Goal: Find specific page/section: Find specific page/section

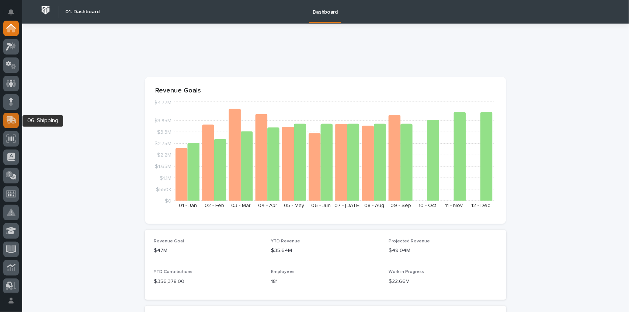
click at [7, 118] on icon at bounding box center [12, 119] width 10 height 7
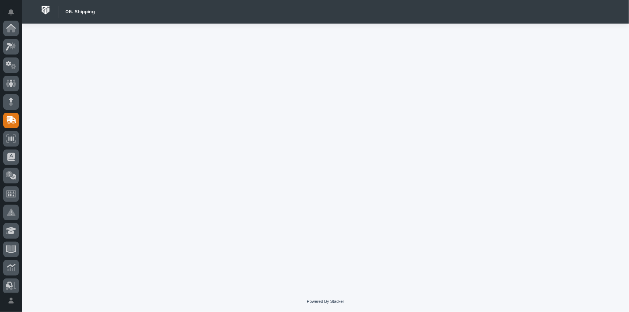
scroll to position [92, 0]
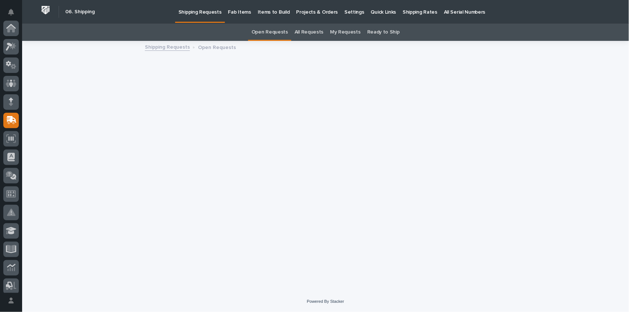
scroll to position [92, 0]
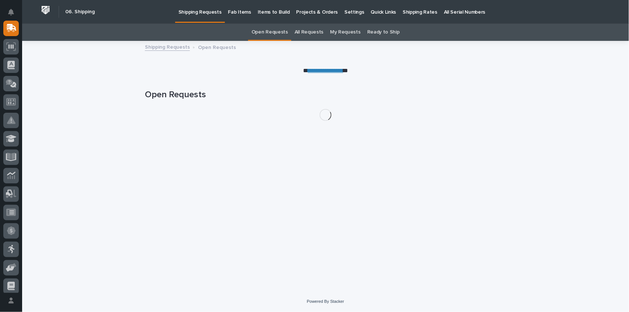
click at [234, 13] on p "Fab Items" at bounding box center [239, 7] width 23 height 15
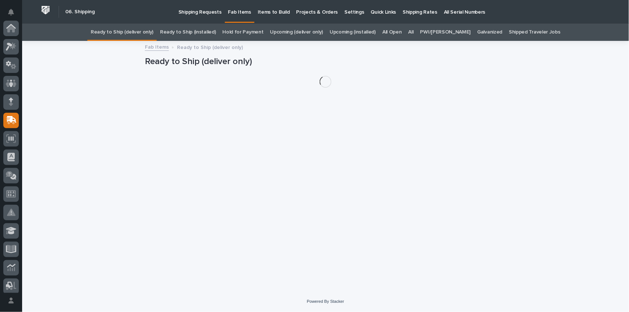
scroll to position [92, 0]
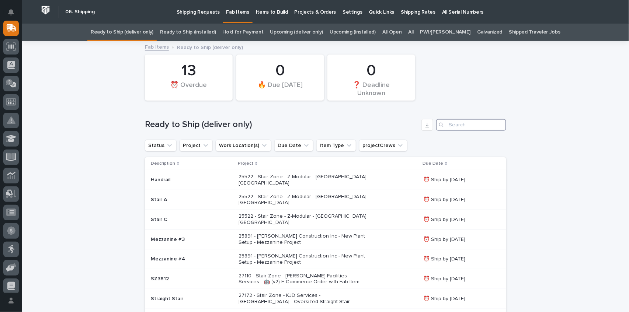
click at [457, 126] on input "Search" at bounding box center [471, 125] width 70 height 12
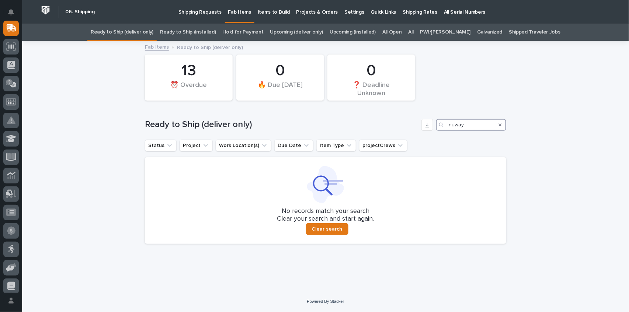
type input "nuway"
click at [414, 31] on link "All" at bounding box center [411, 32] width 5 height 17
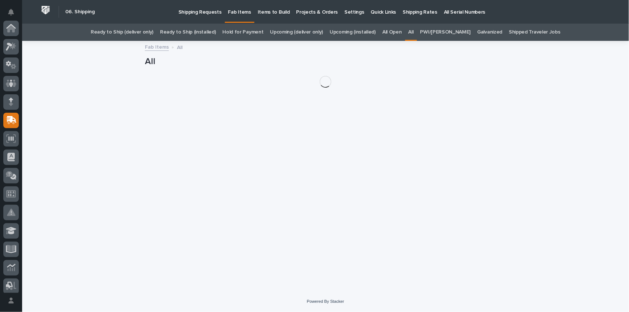
scroll to position [92, 0]
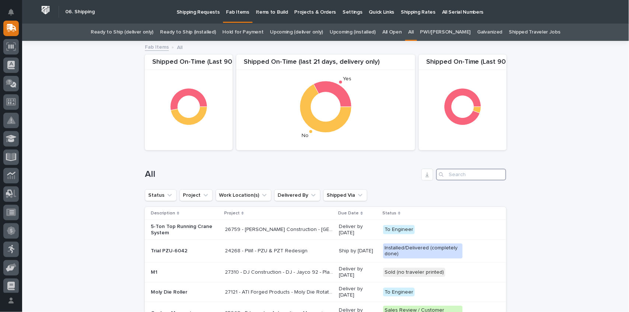
click at [450, 175] on input "Search" at bounding box center [471, 175] width 70 height 12
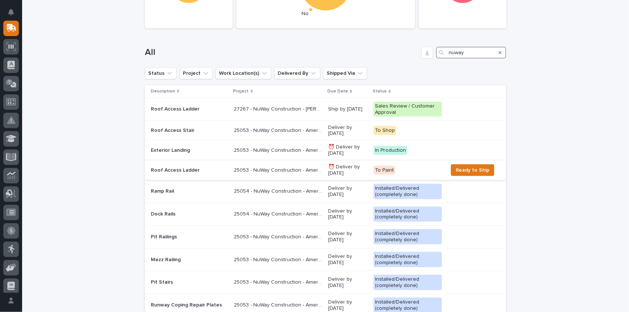
scroll to position [123, 0]
type input "nuway"
click at [286, 189] on p "25054 - NuWay Construction - American Renolit Dock Rail" at bounding box center [279, 190] width 90 height 8
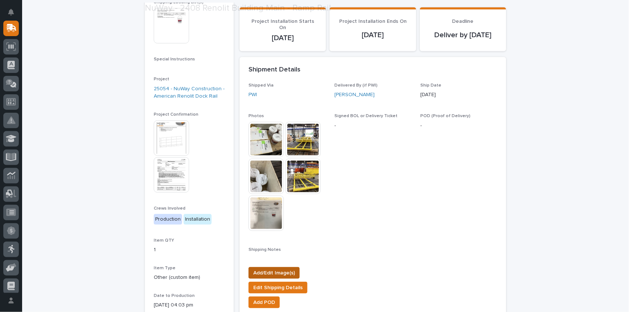
scroll to position [148, 0]
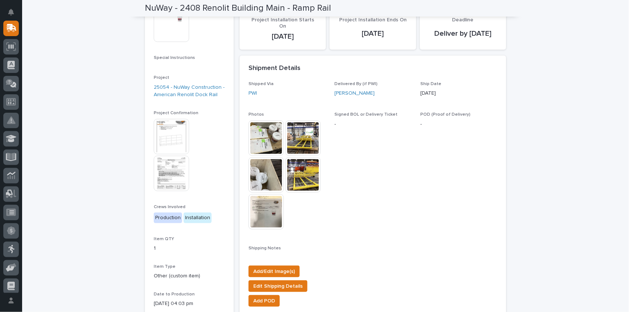
click at [169, 143] on img at bounding box center [171, 136] width 35 height 35
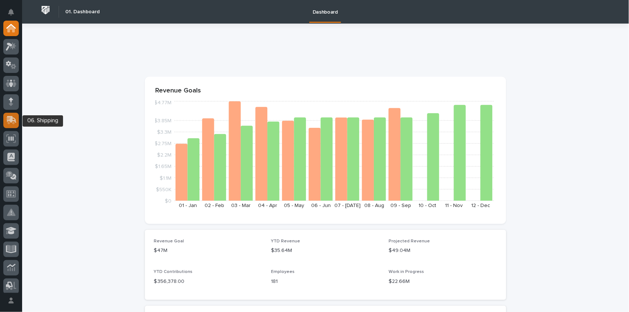
click at [7, 119] on icon at bounding box center [12, 119] width 10 height 7
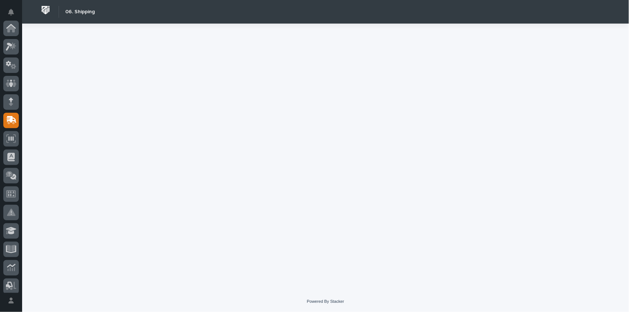
scroll to position [92, 0]
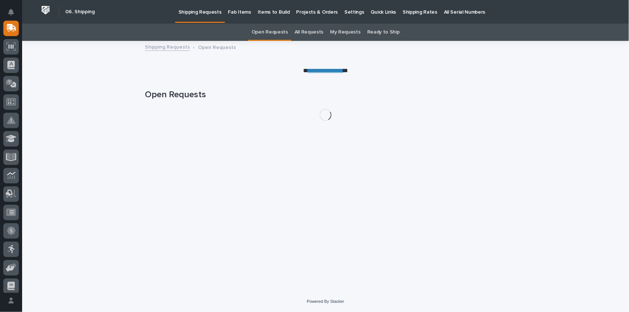
click at [238, 10] on p "Fab Items" at bounding box center [239, 7] width 23 height 15
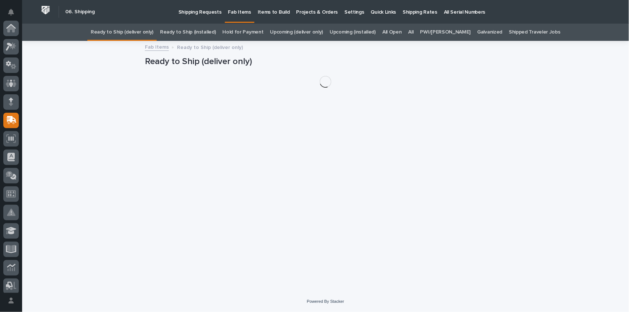
scroll to position [92, 0]
click at [414, 34] on link "All" at bounding box center [411, 32] width 5 height 17
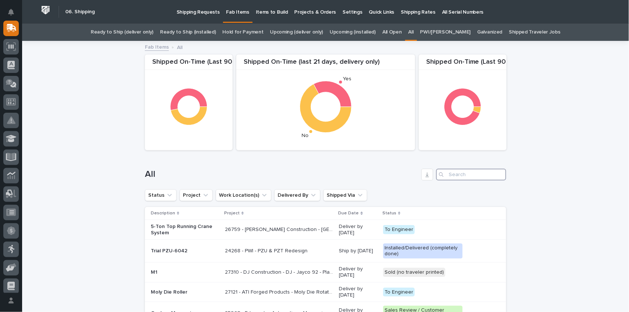
click at [447, 173] on input "Search" at bounding box center [471, 175] width 70 height 12
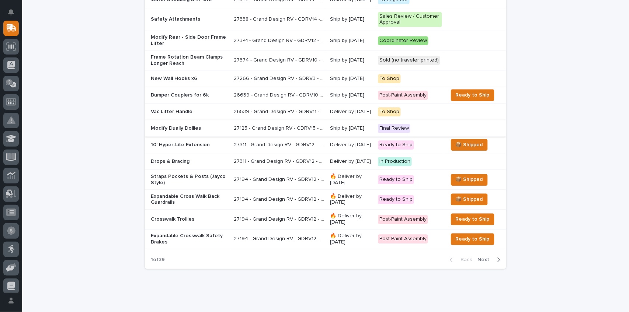
scroll to position [539, 0]
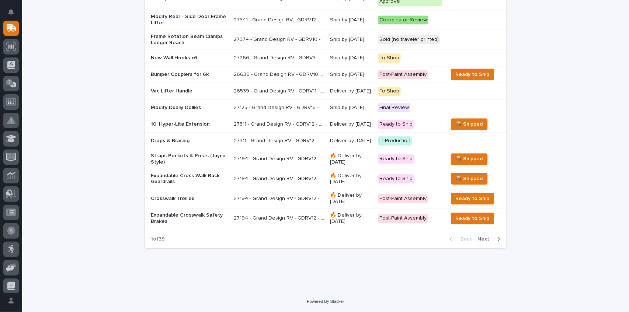
type input "gdrv"
click at [484, 238] on span "Next" at bounding box center [486, 239] width 16 height 7
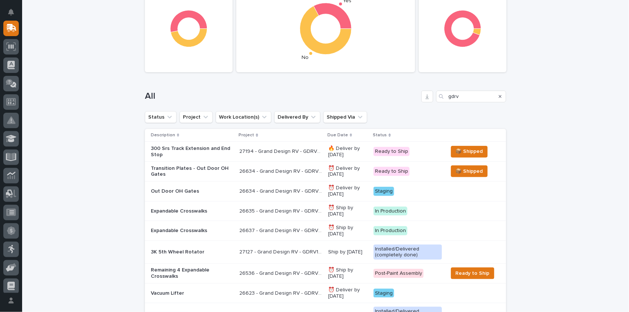
scroll to position [47, 0]
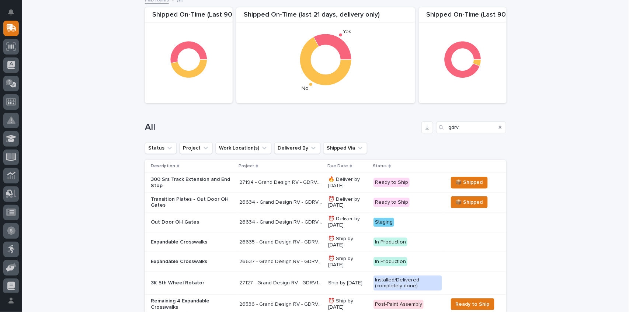
click at [181, 182] on p "300 Srs Track Extension and End Stop" at bounding box center [192, 183] width 83 height 13
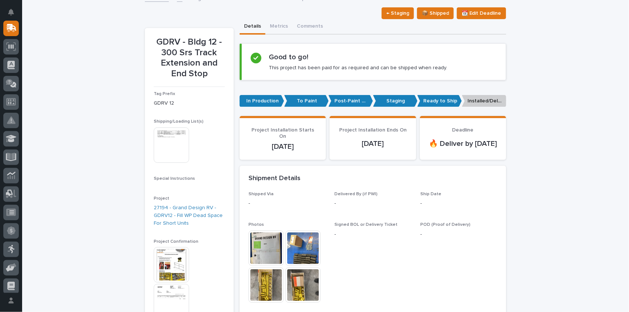
scroll to position [98, 0]
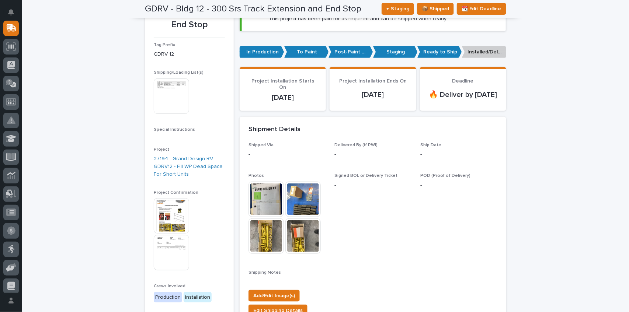
click at [310, 208] on img at bounding box center [302, 199] width 35 height 35
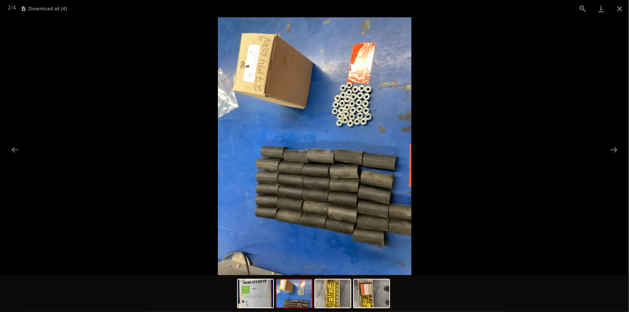
click at [304, 300] on img at bounding box center [294, 294] width 35 height 28
click at [335, 298] on img at bounding box center [332, 294] width 35 height 28
